Goal: Task Accomplishment & Management: Manage account settings

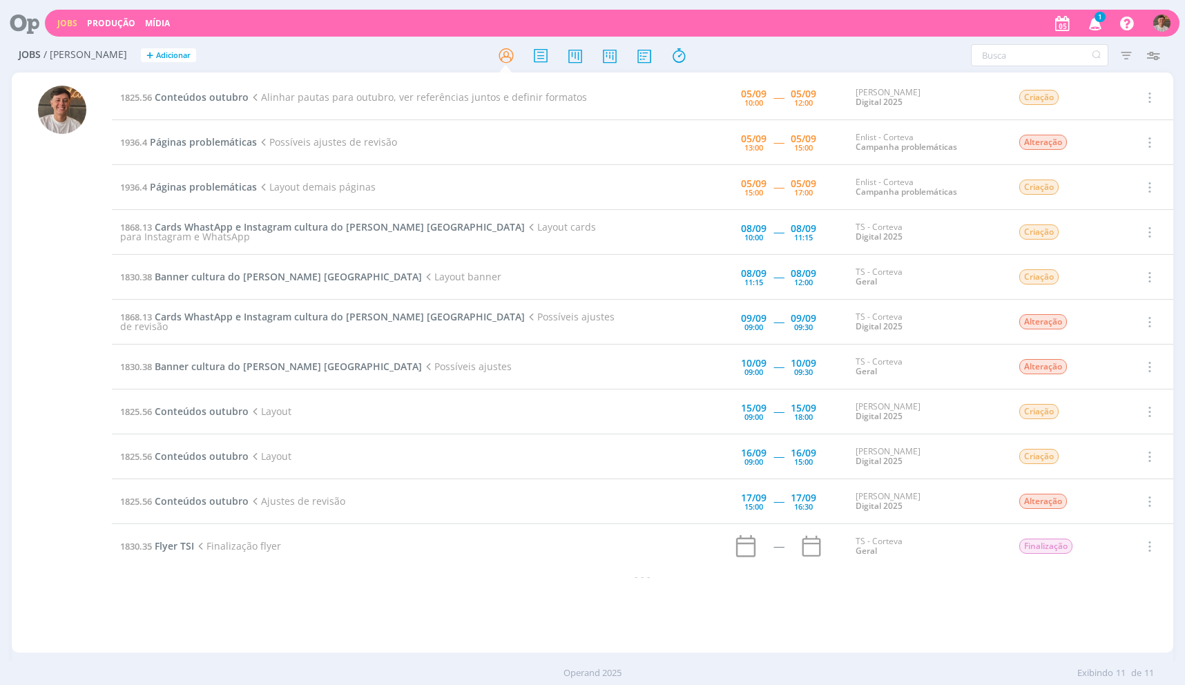
click at [138, 85] on td "1825.56 Conteúdos outubro [PERSON_NAME] para outubro, ver referências juntos e …" at bounding box center [369, 97] width 514 height 45
click at [145, 93] on span "1825.56" at bounding box center [136, 97] width 32 height 12
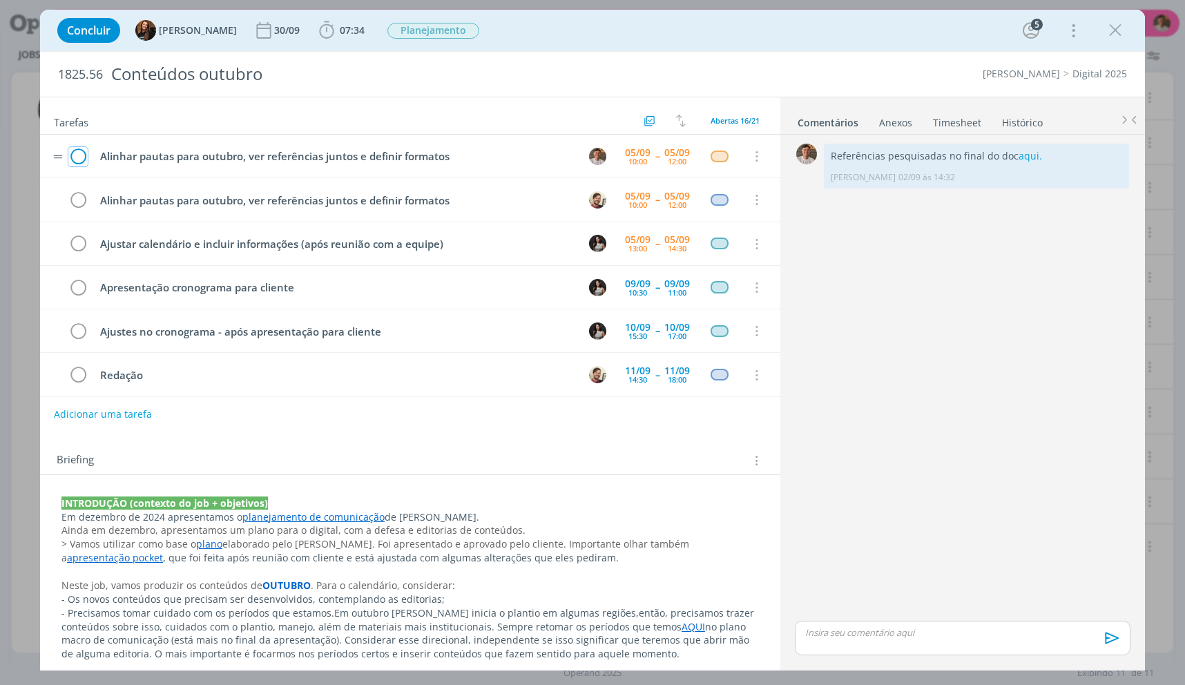
click at [82, 160] on icon "dialog" at bounding box center [77, 156] width 19 height 21
click at [1115, 34] on icon "dialog" at bounding box center [1115, 30] width 21 height 21
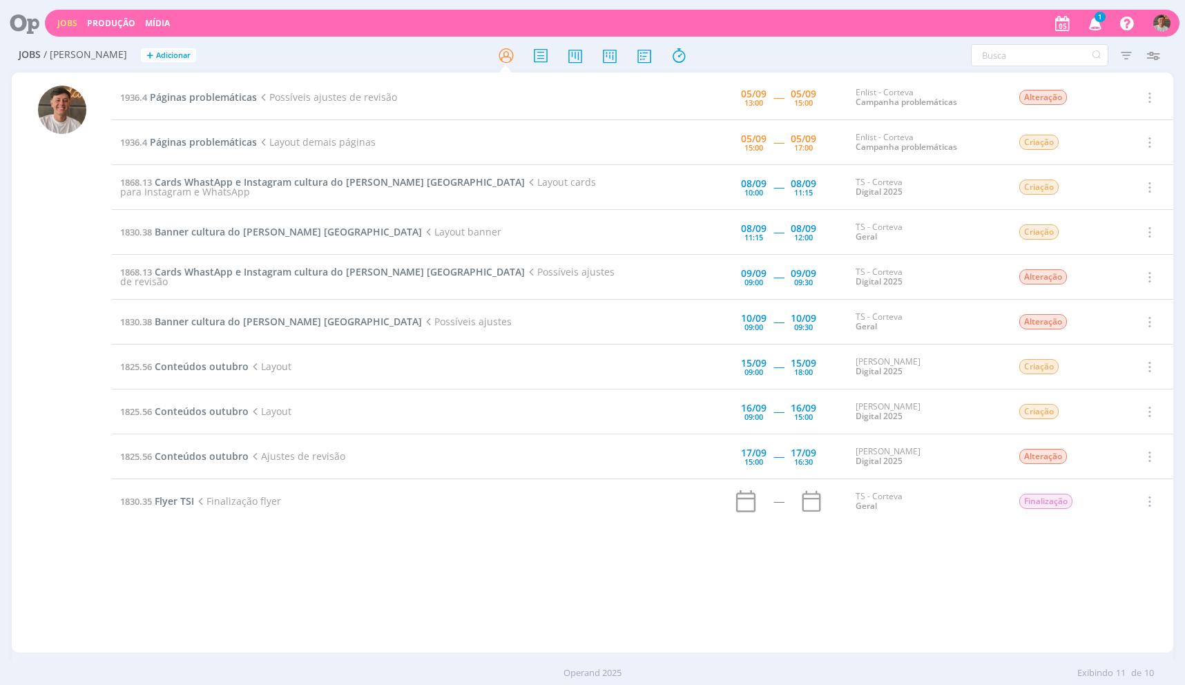
click at [614, 522] on td "1830.35 Flyer TSI Finalização flyer" at bounding box center [369, 501] width 514 height 45
